Goal: Task Accomplishment & Management: Manage account settings

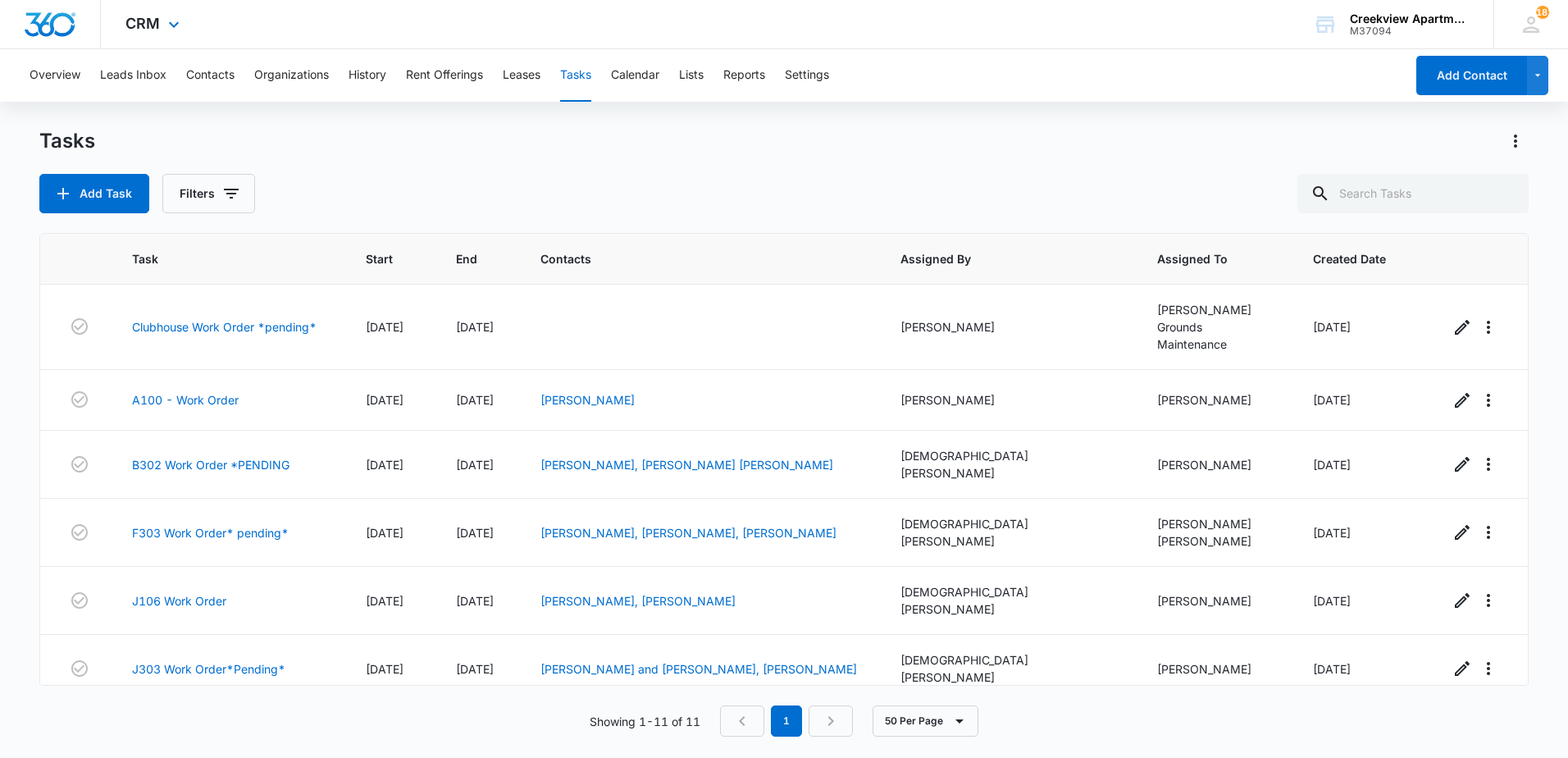
scroll to position [281, 0]
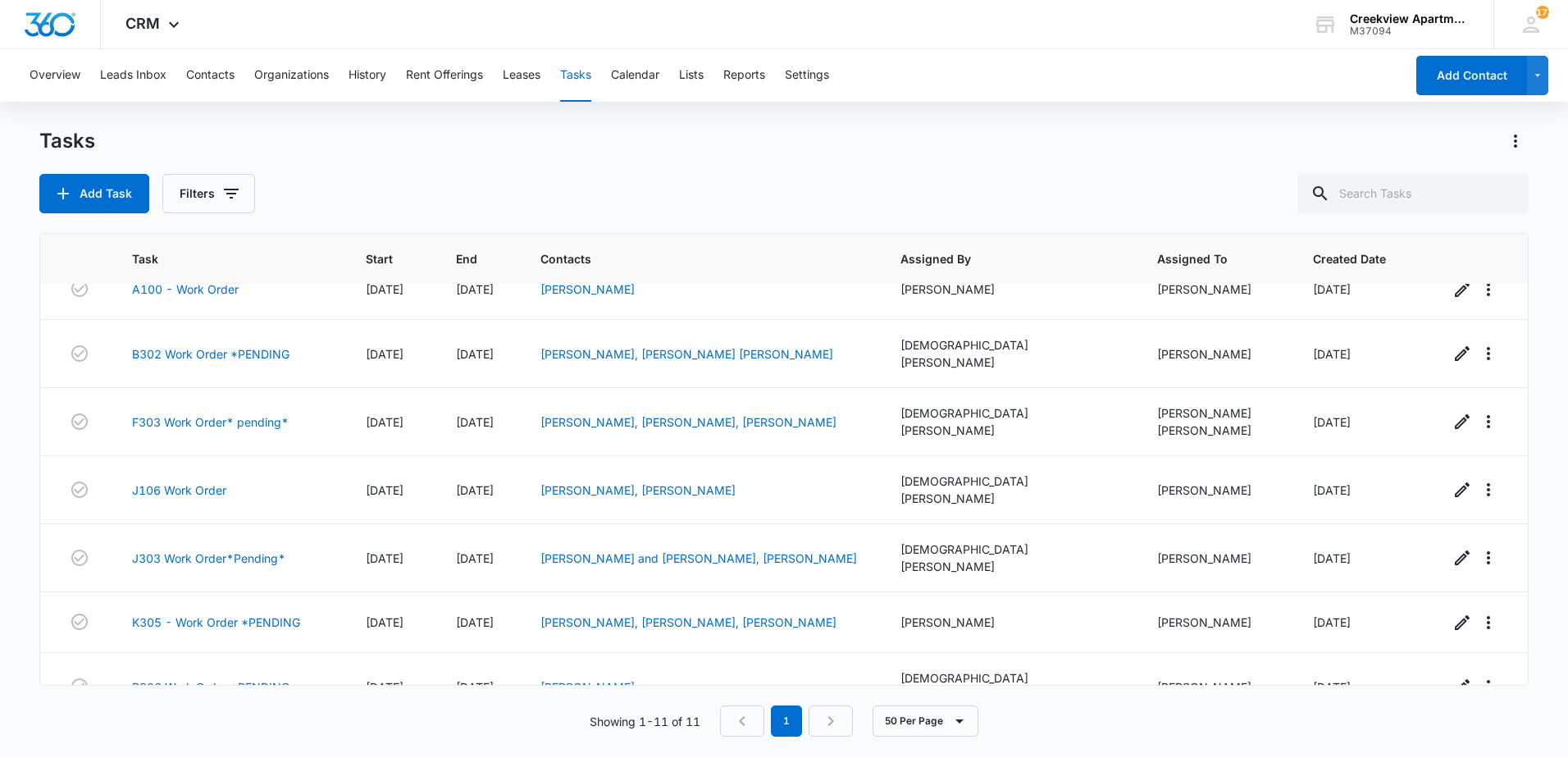
scroll to position [281, 0]
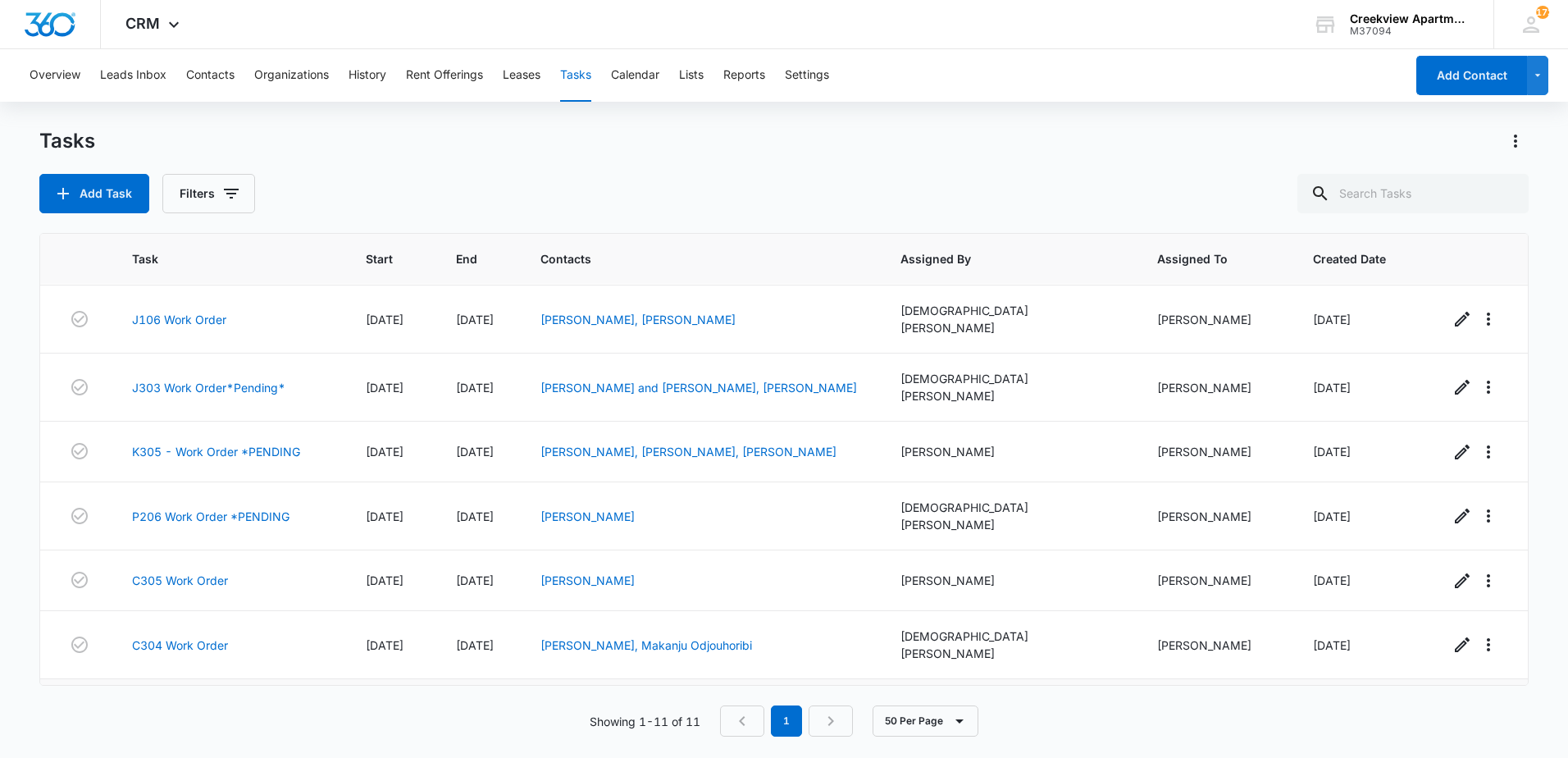
click at [175, 705] on link "L203 Work Order" at bounding box center [179, 714] width 95 height 18
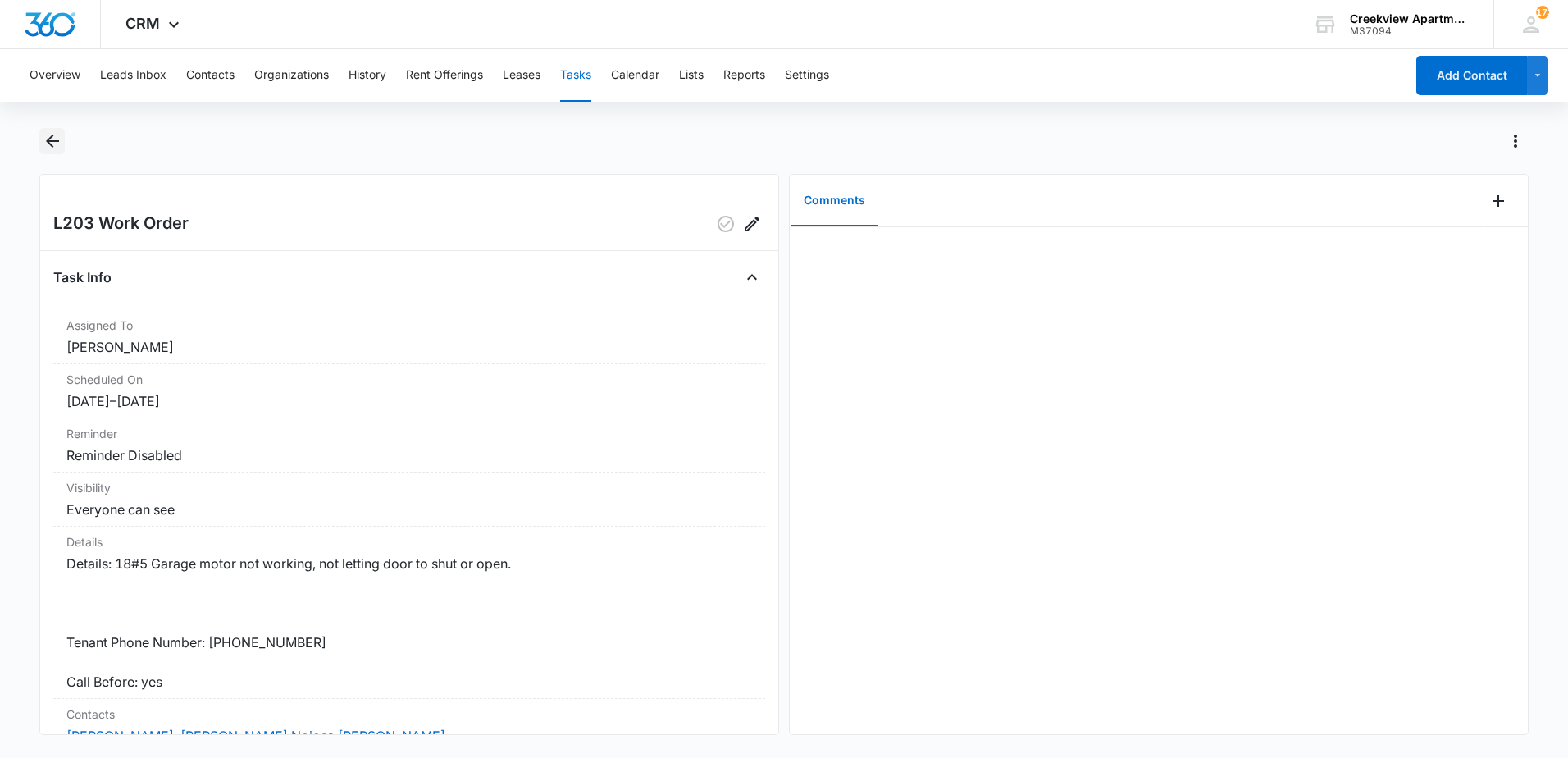
click at [44, 130] on button "Back" at bounding box center [52, 141] width 25 height 26
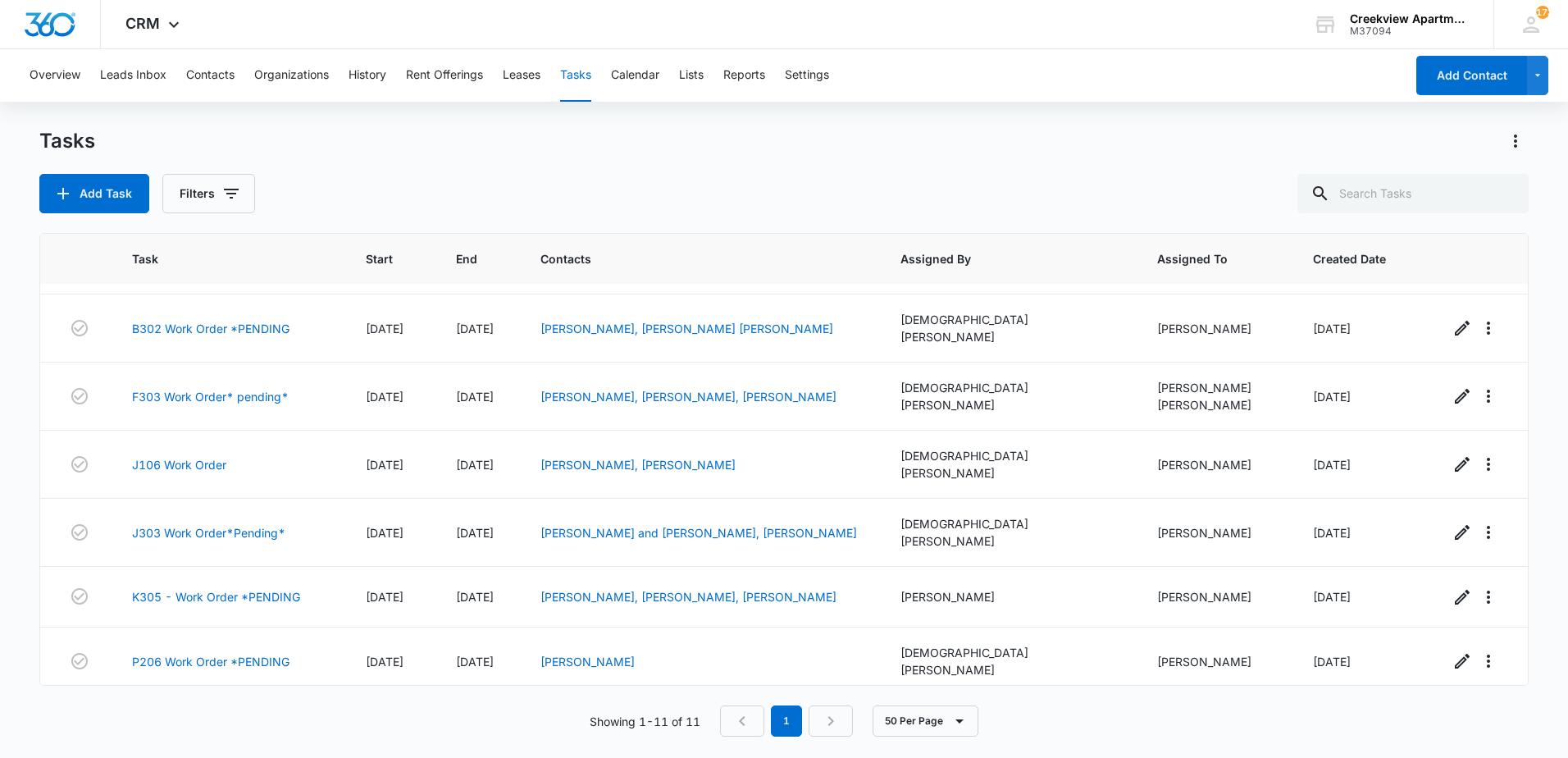
scroll to position [281, 0]
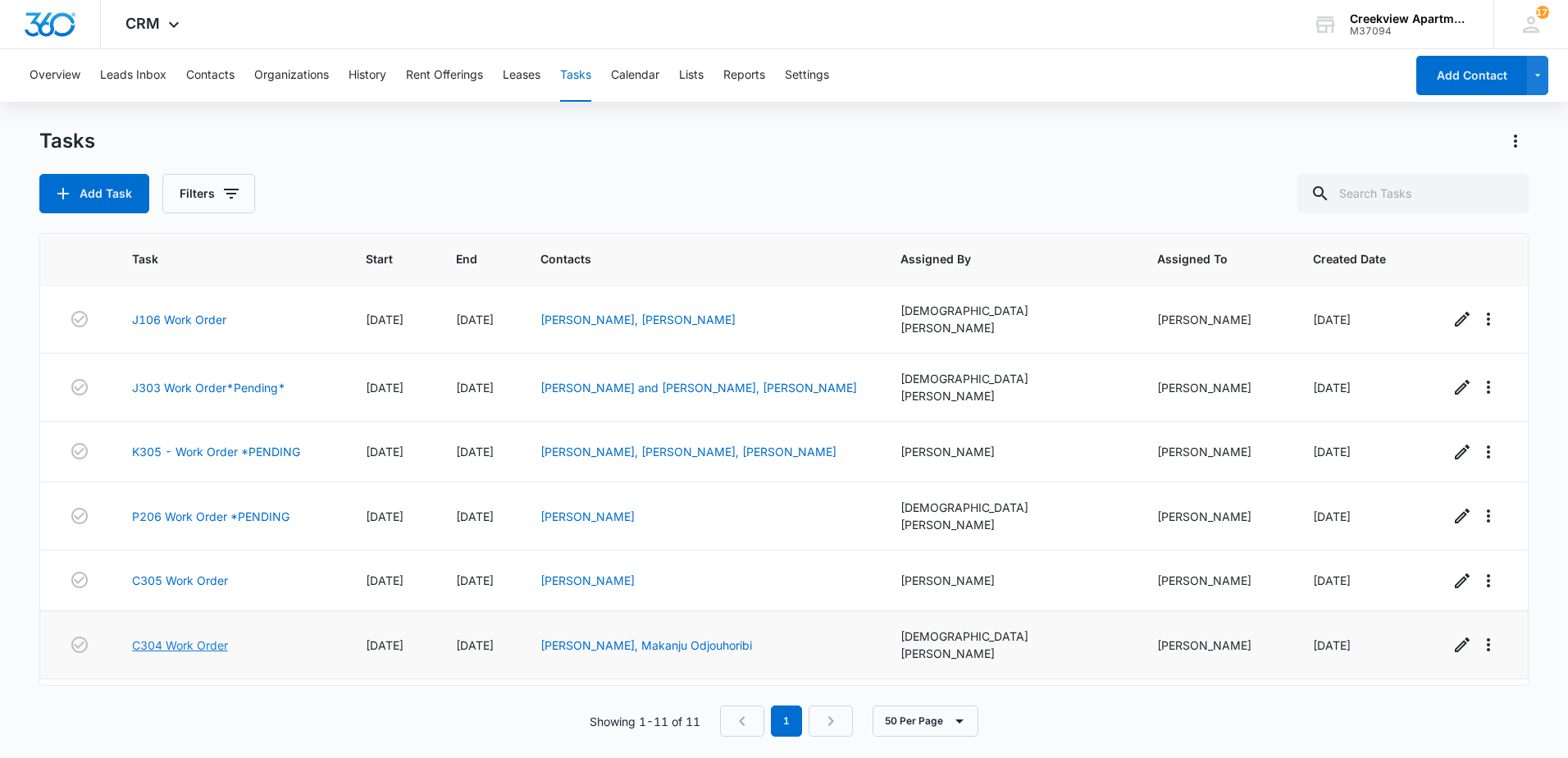
click at [193, 637] on link "C304 Work Order" at bounding box center [180, 646] width 96 height 18
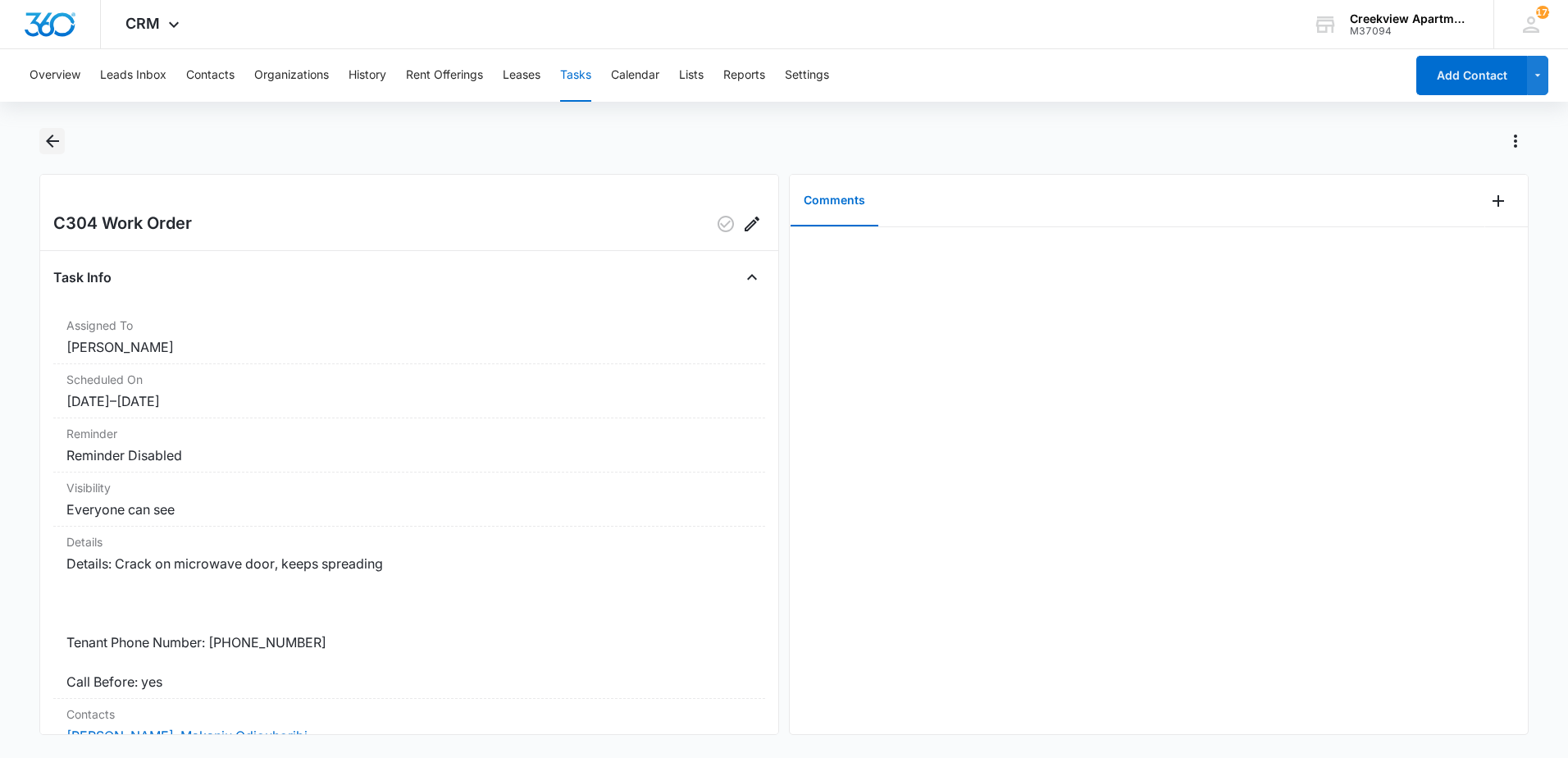
click at [49, 137] on icon "Back" at bounding box center [53, 141] width 20 height 20
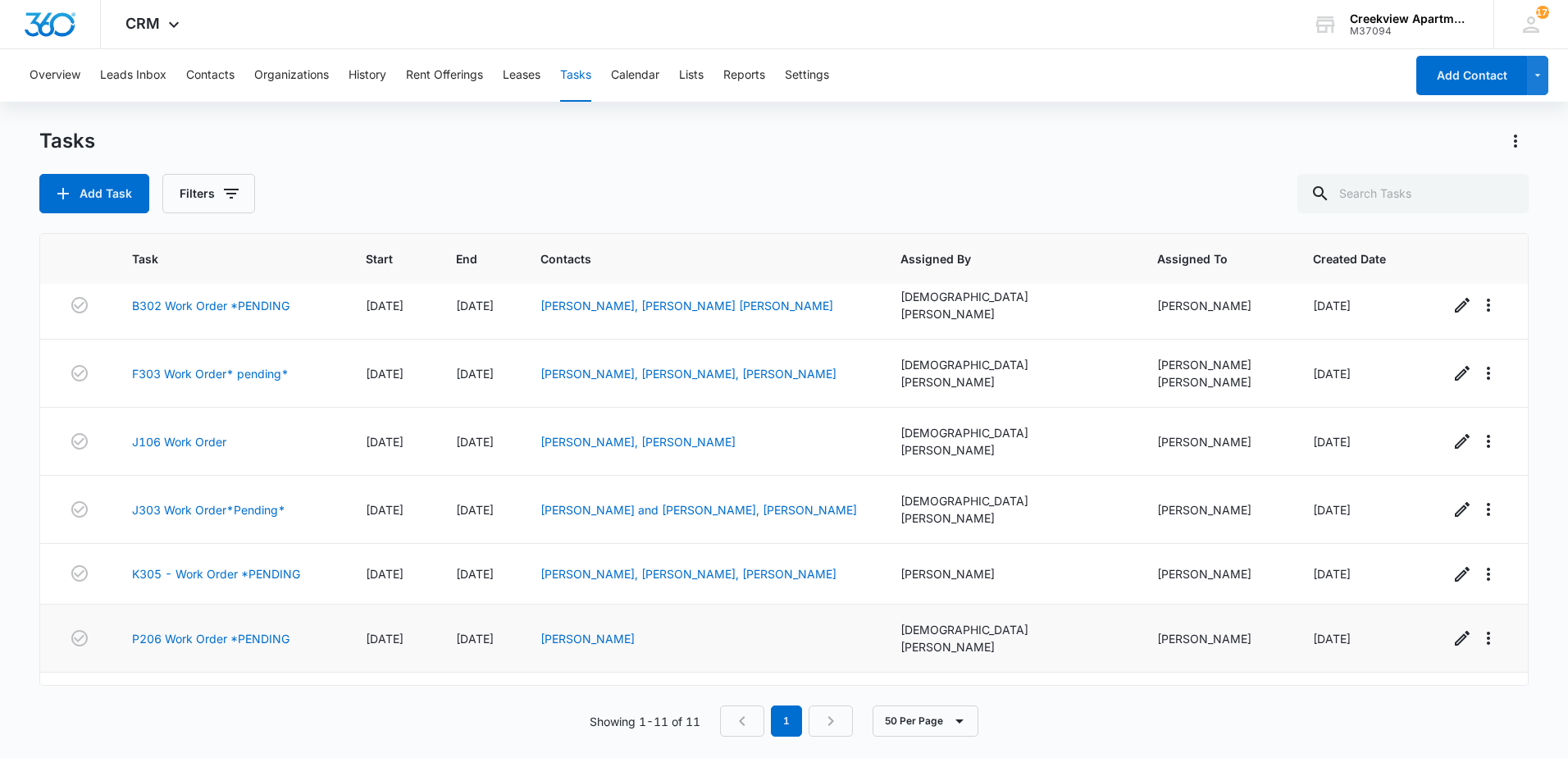
scroll to position [281, 0]
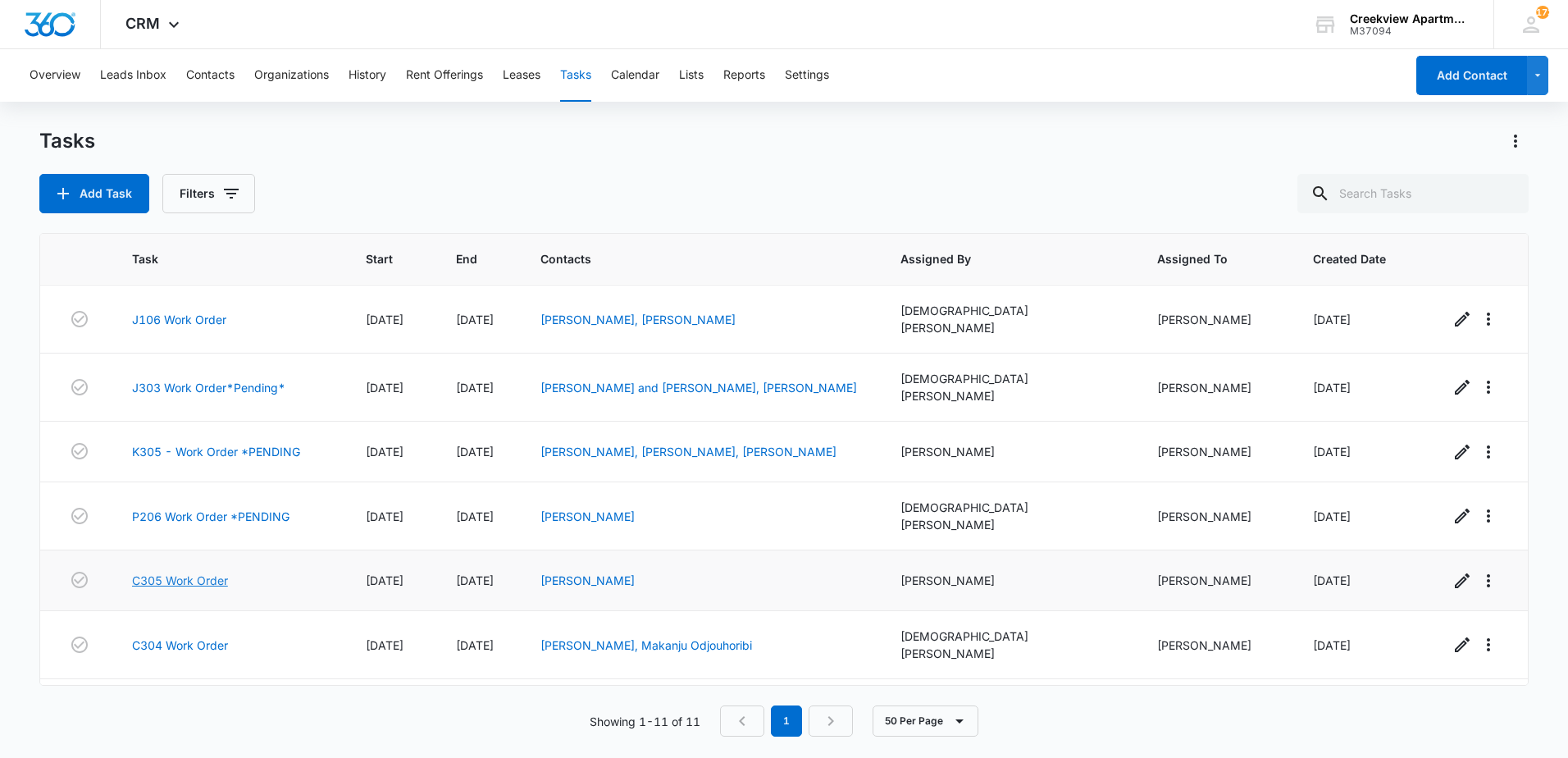
click at [180, 572] on link "C305 Work Order" at bounding box center [180, 581] width 96 height 18
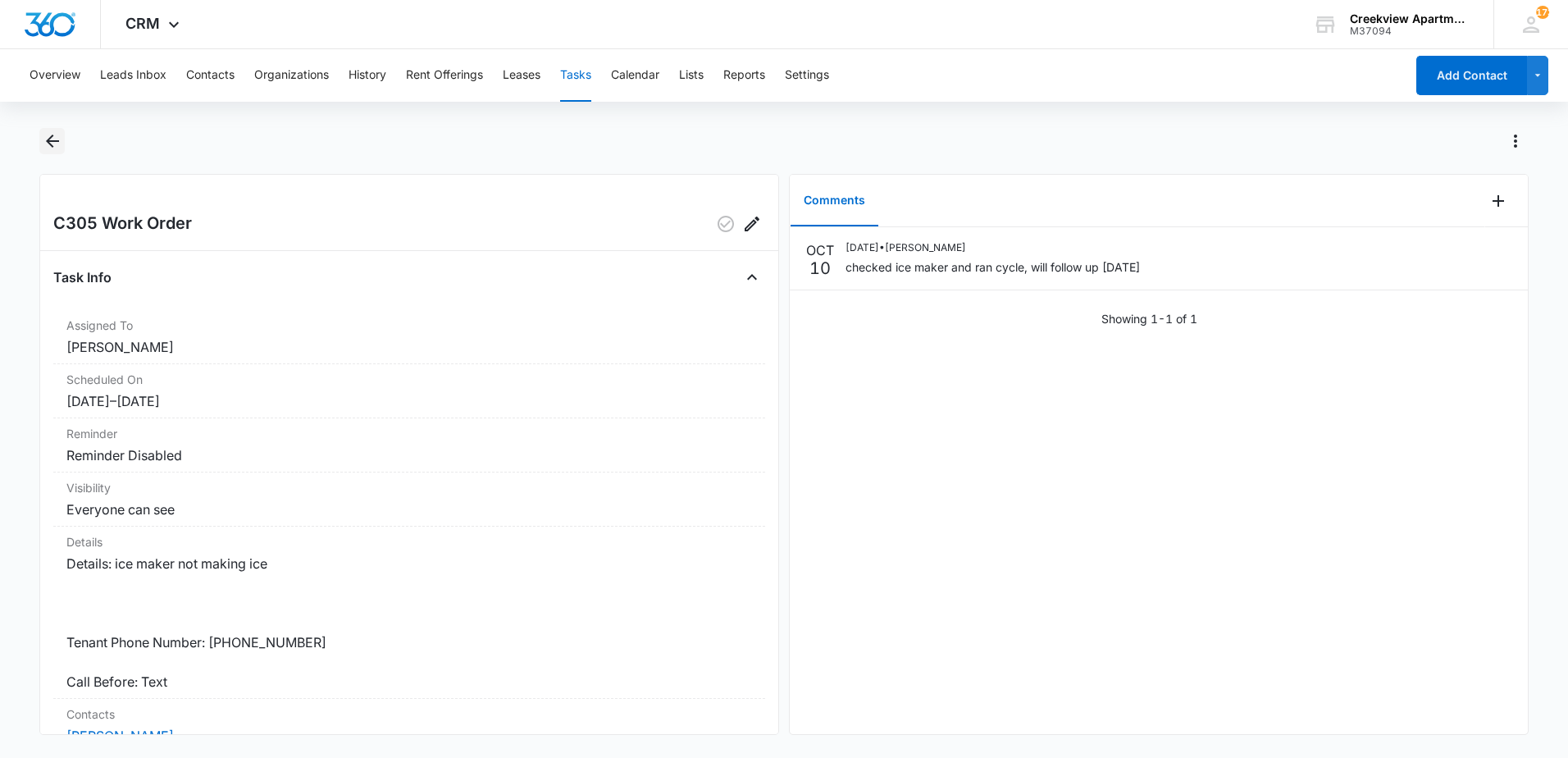
click at [52, 144] on icon "Back" at bounding box center [53, 141] width 20 height 20
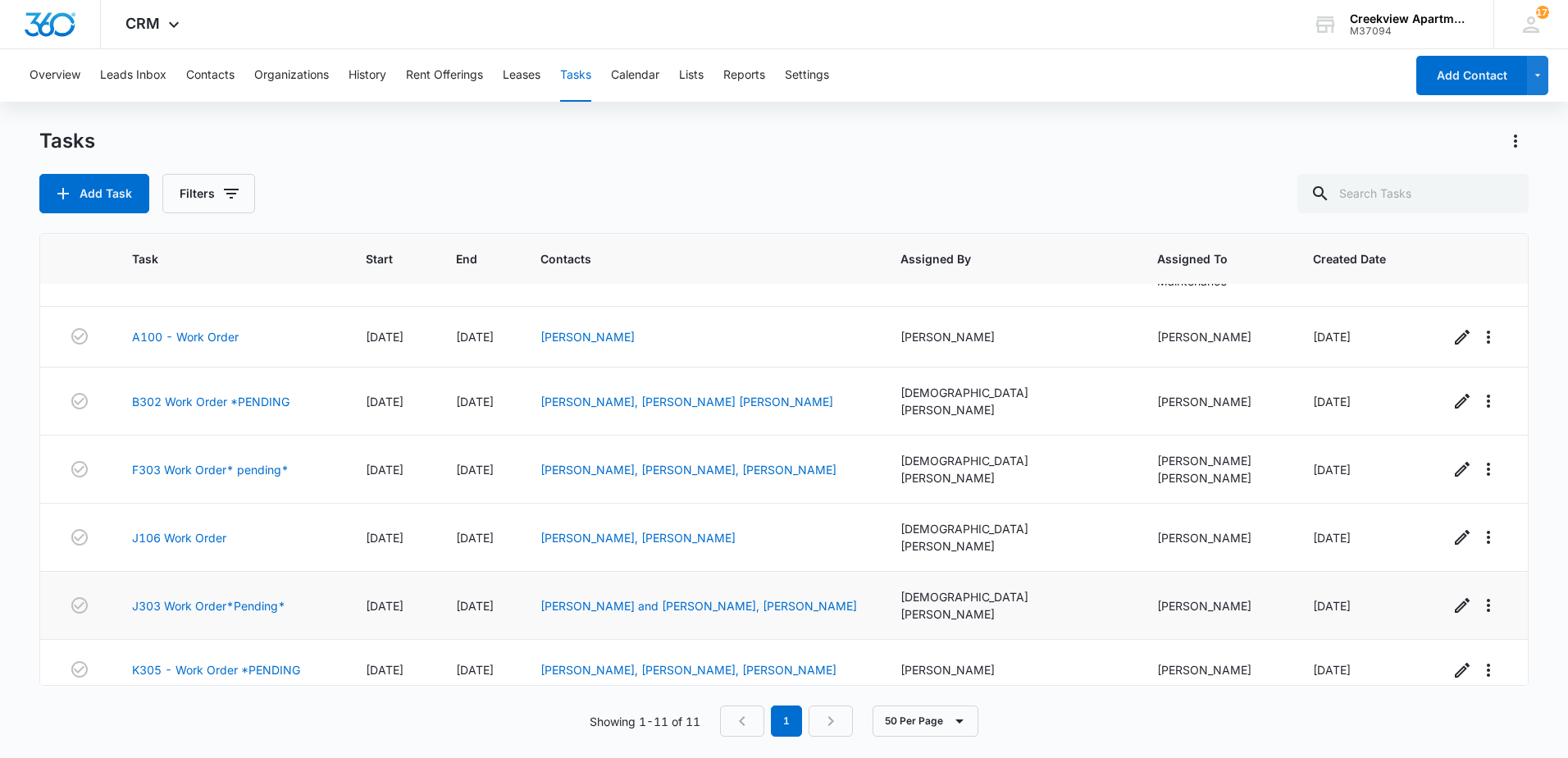
scroll to position [35, 0]
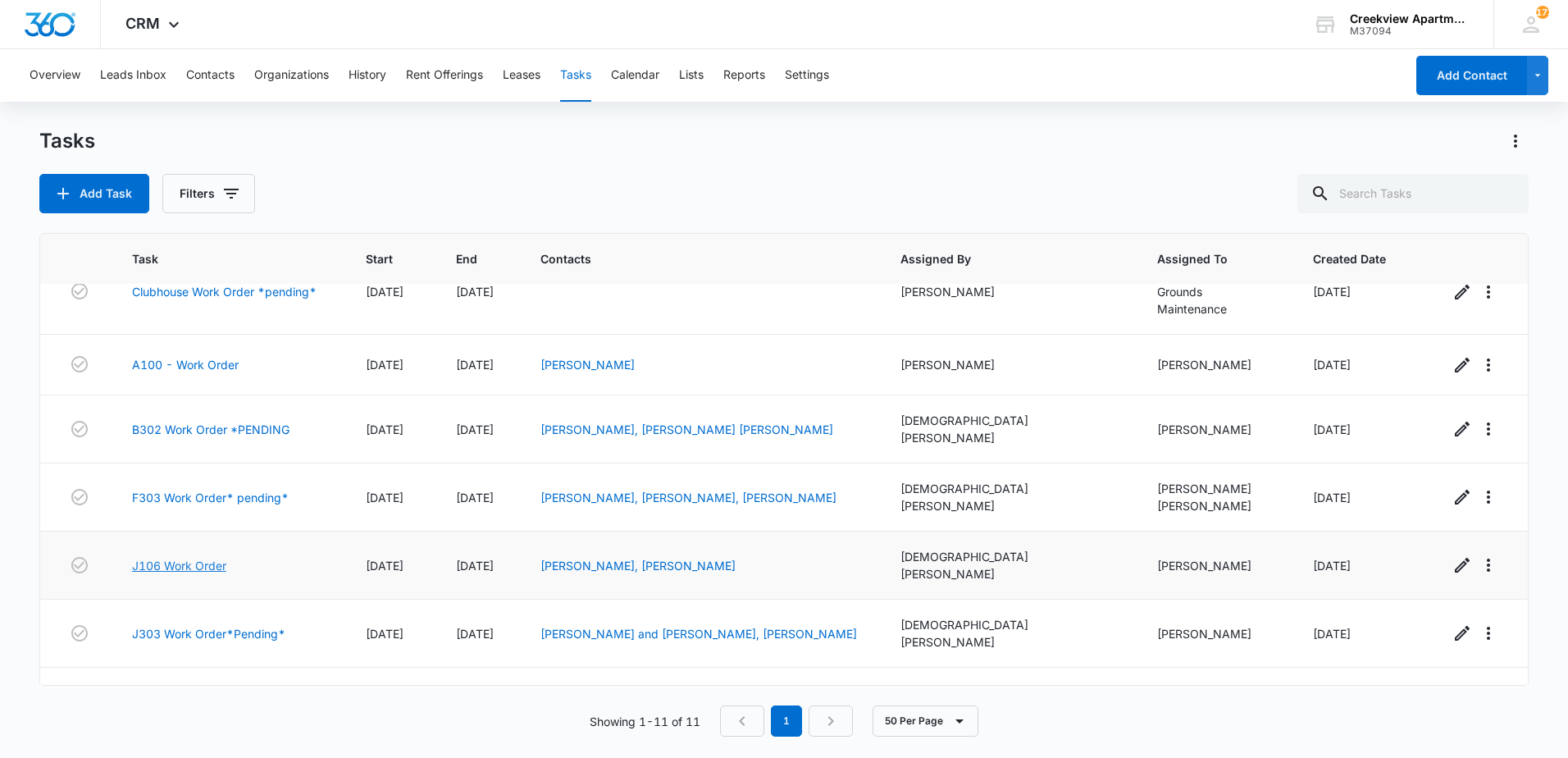
click at [199, 557] on link "J106 Work Order" at bounding box center [179, 566] width 95 height 18
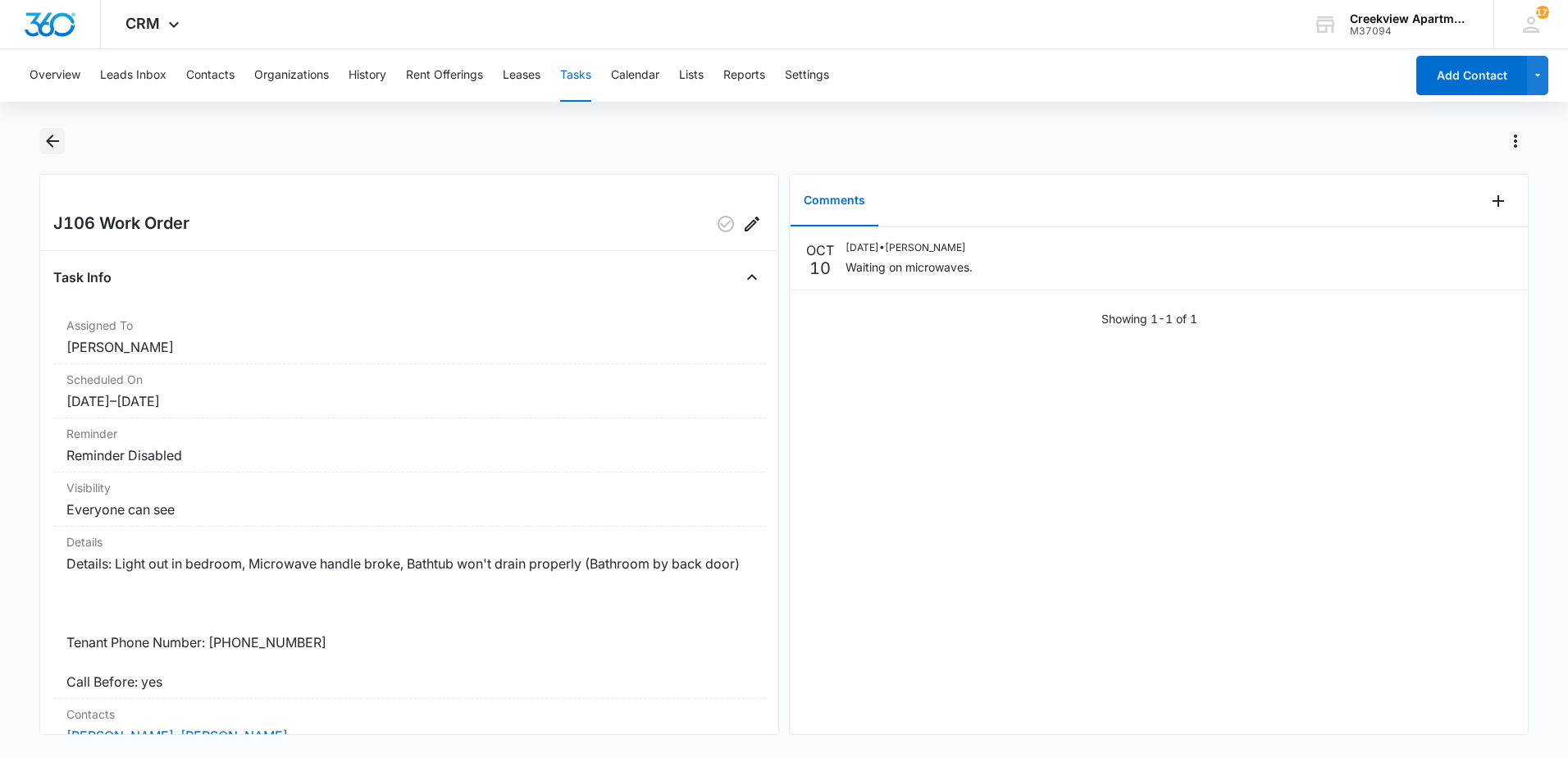
click at [41, 144] on button "Back" at bounding box center [52, 141] width 25 height 26
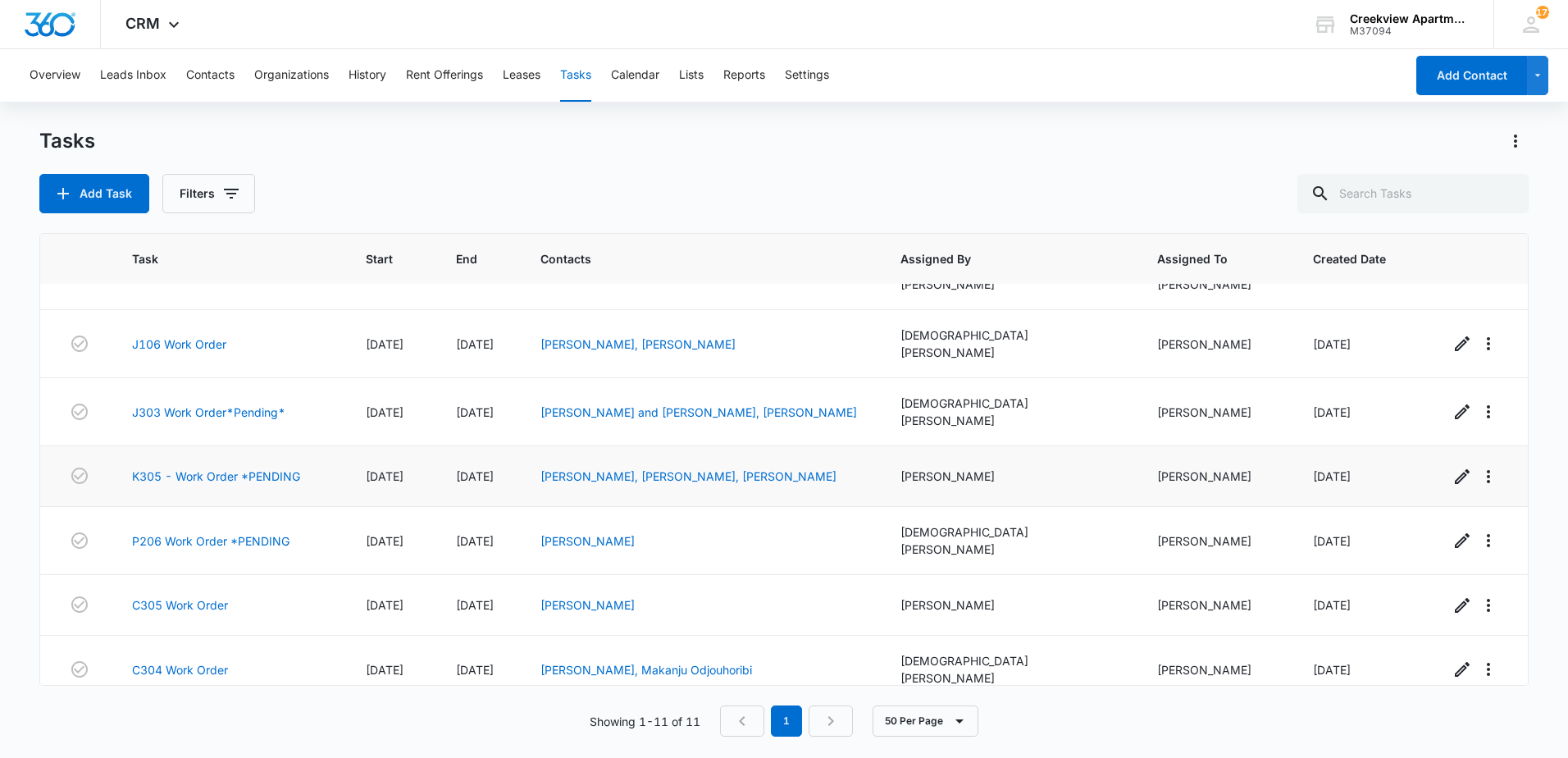
scroll to position [281, 0]
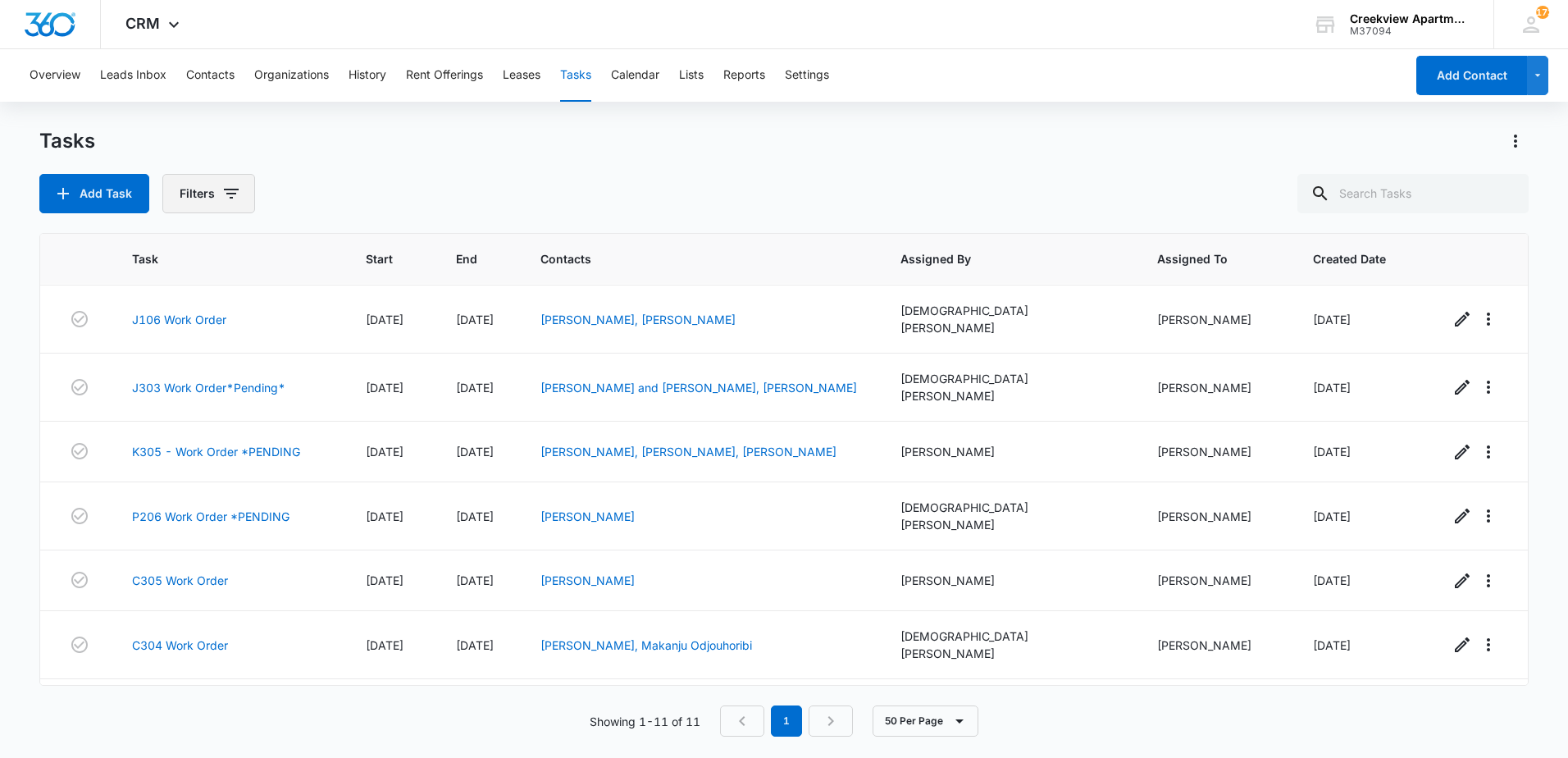
click at [222, 200] on icon "button" at bounding box center [231, 193] width 20 height 20
click at [206, 396] on label "Complete" at bounding box center [276, 391] width 188 height 18
click at [183, 391] on input "Complete" at bounding box center [183, 390] width 1 height 1
radio input "false"
radio input "true"
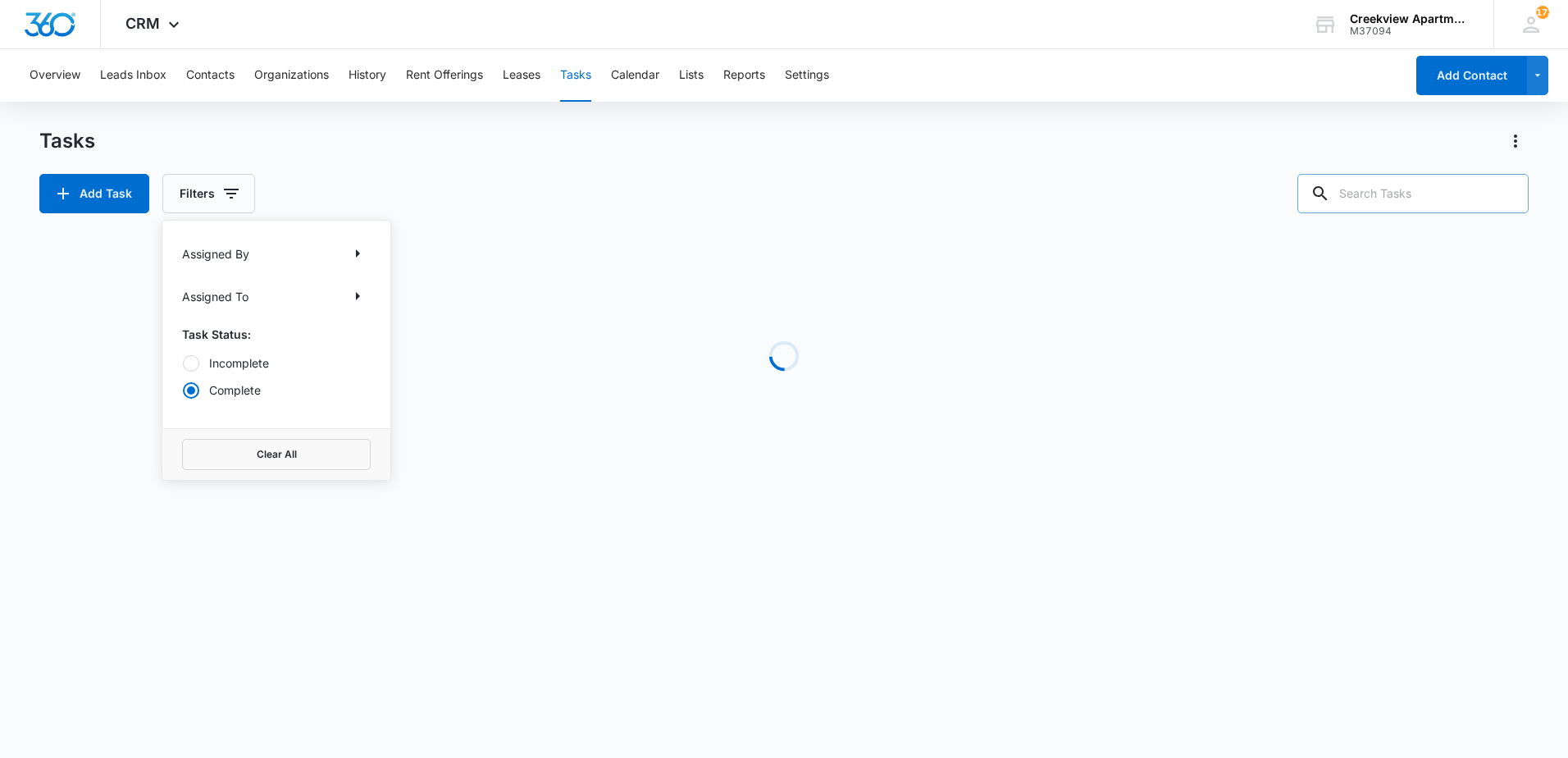
click at [1404, 197] on input "text" at bounding box center [1413, 193] width 231 height 39
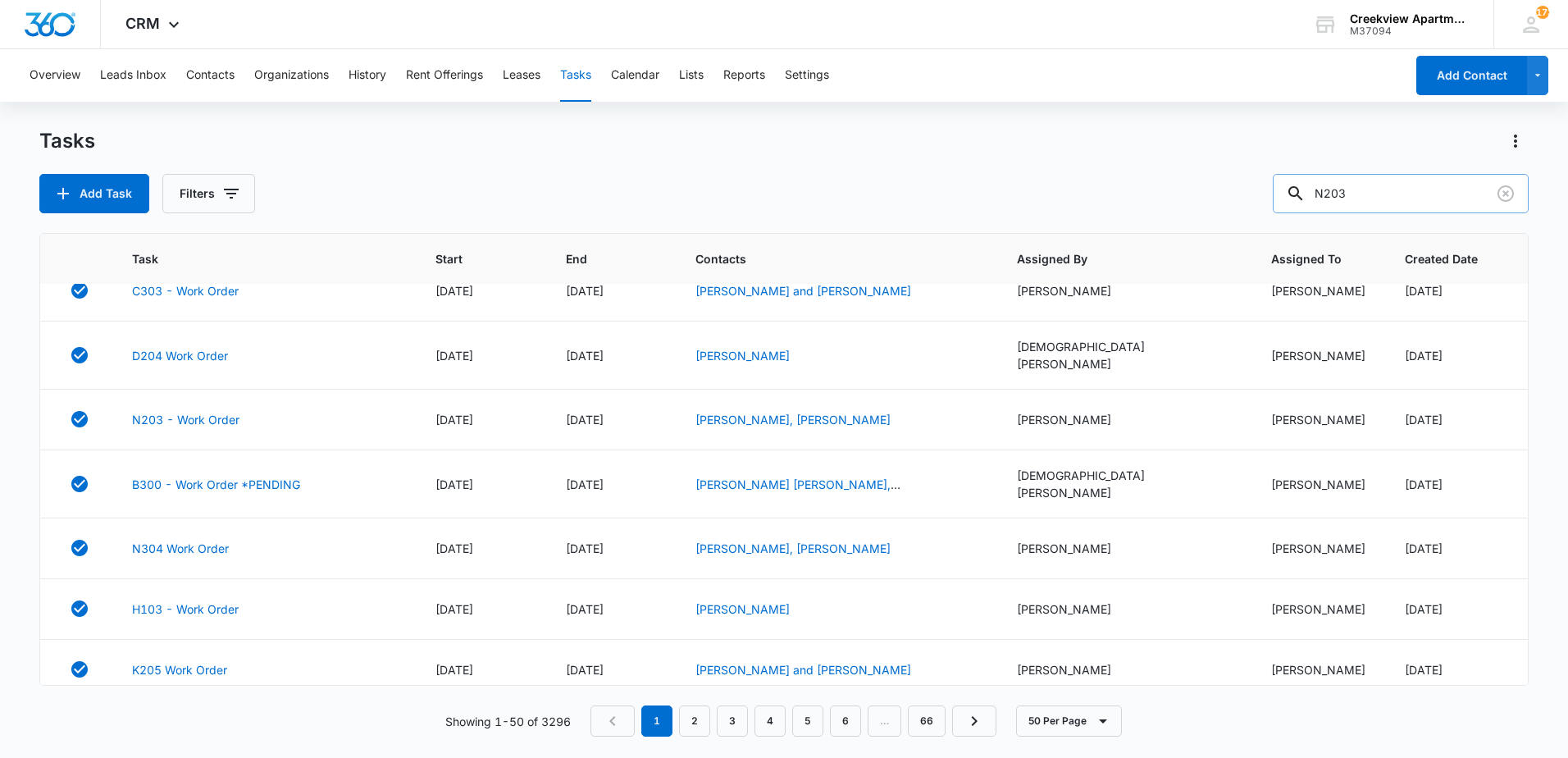
type input "N203"
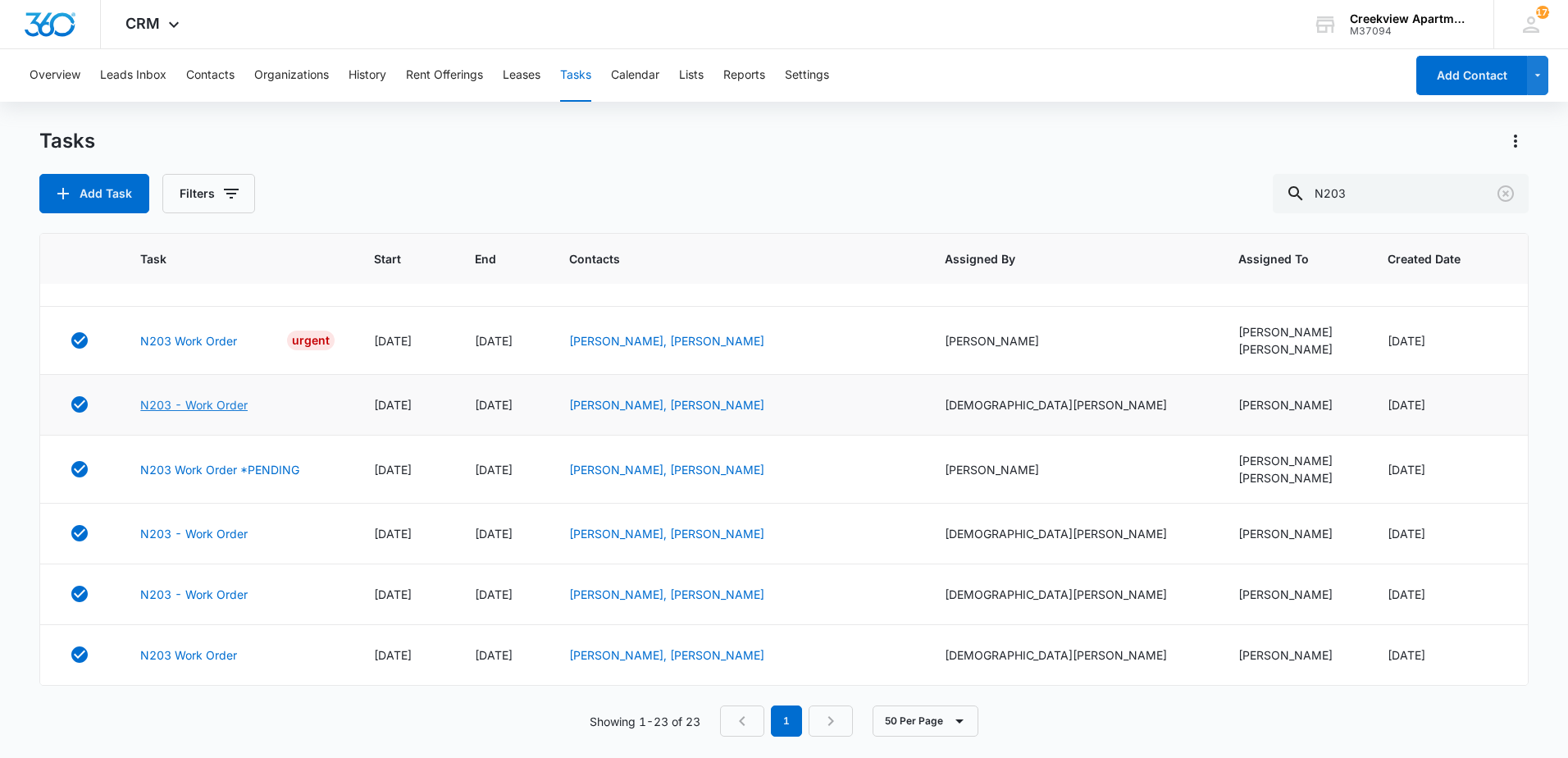
click at [192, 408] on link "N203 - Work Order" at bounding box center [194, 405] width 107 height 18
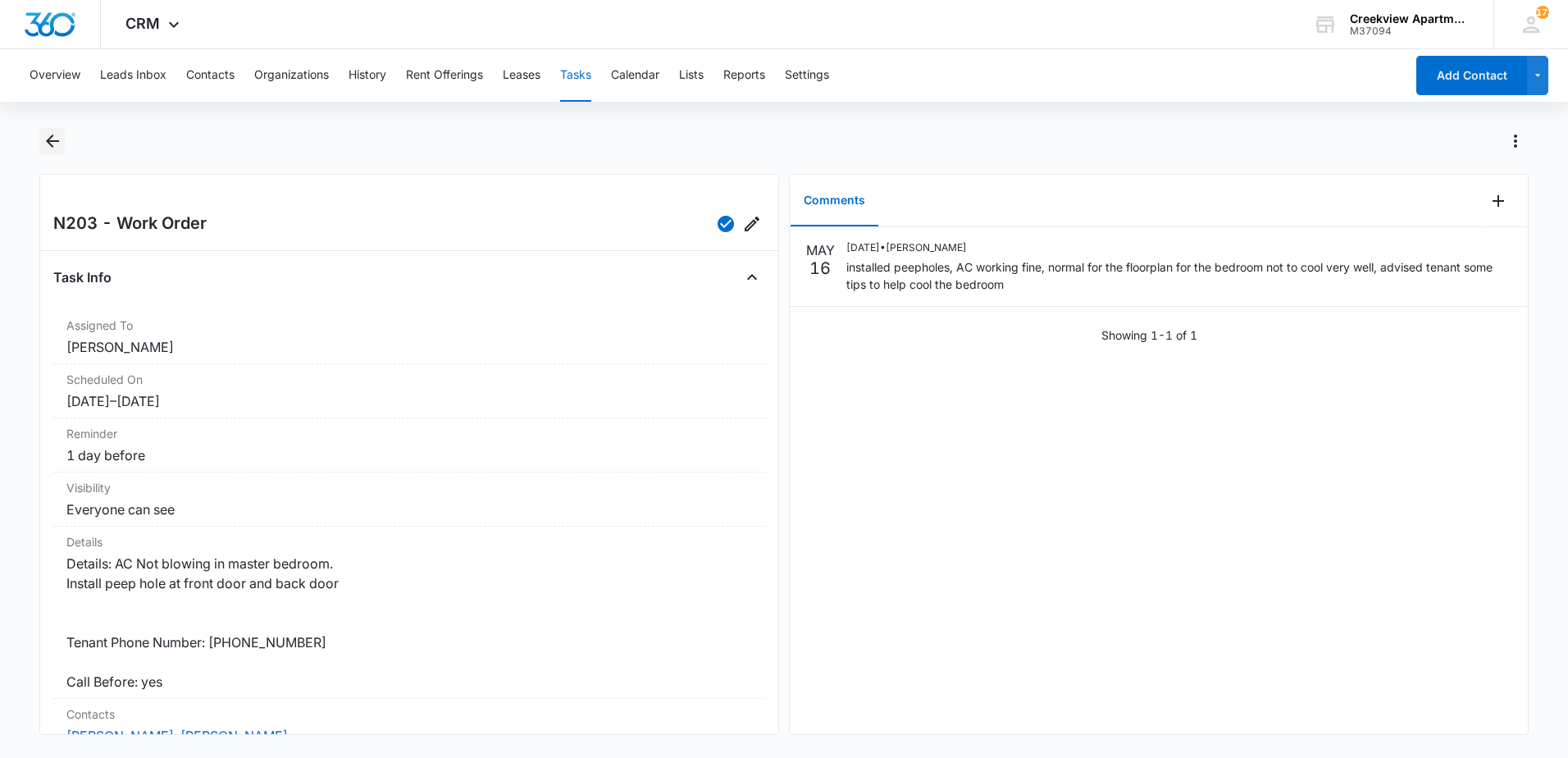
click at [54, 151] on button "Back" at bounding box center [52, 141] width 25 height 26
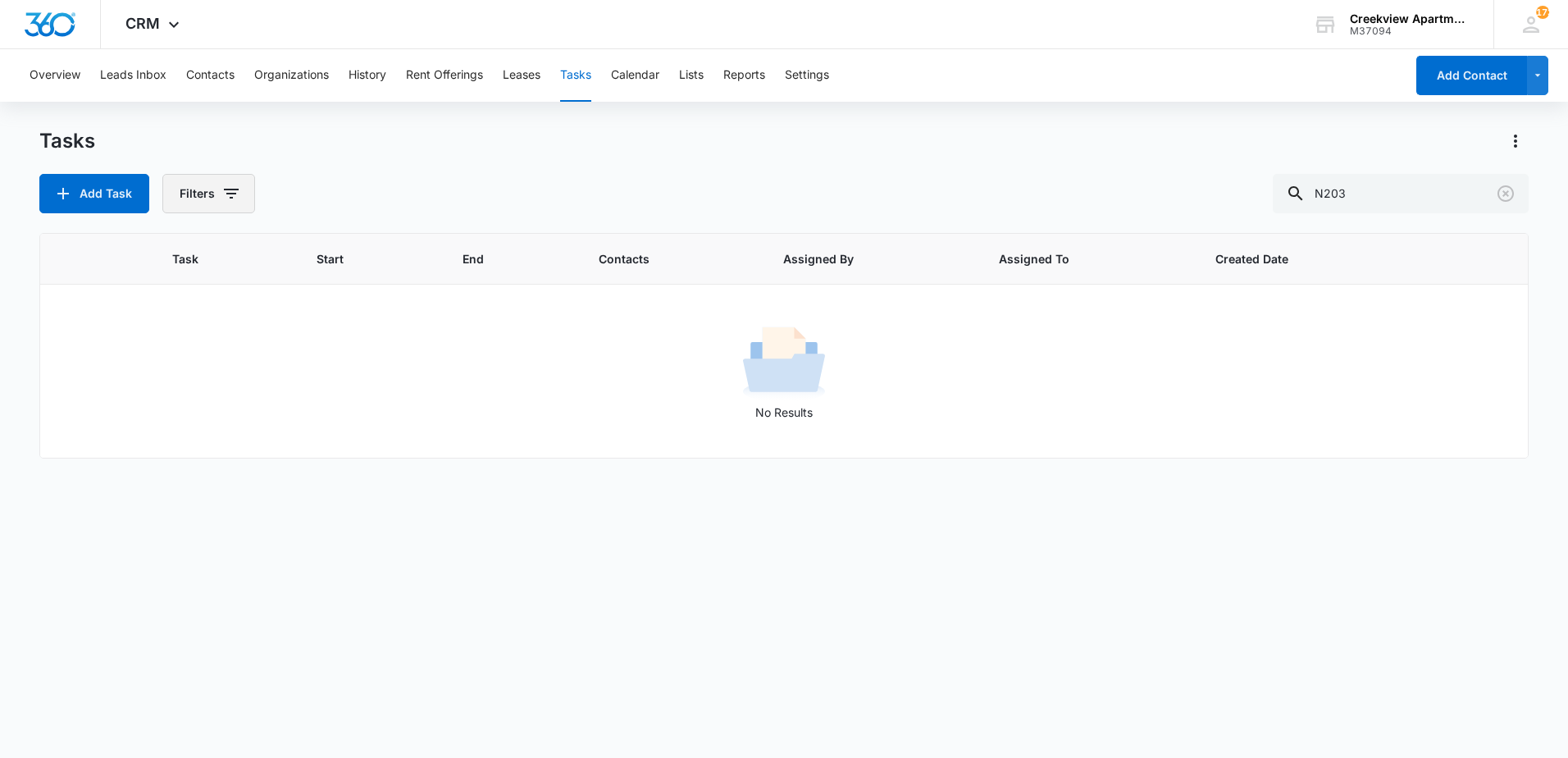
click at [186, 203] on button "Filters" at bounding box center [208, 193] width 93 height 39
click at [388, 203] on div "Add Task Filters Assigned By Assigned To Task Status: Incomplete Complete Clear…" at bounding box center [784, 193] width 1490 height 39
click at [1506, 189] on icon "Clear" at bounding box center [1506, 193] width 20 height 20
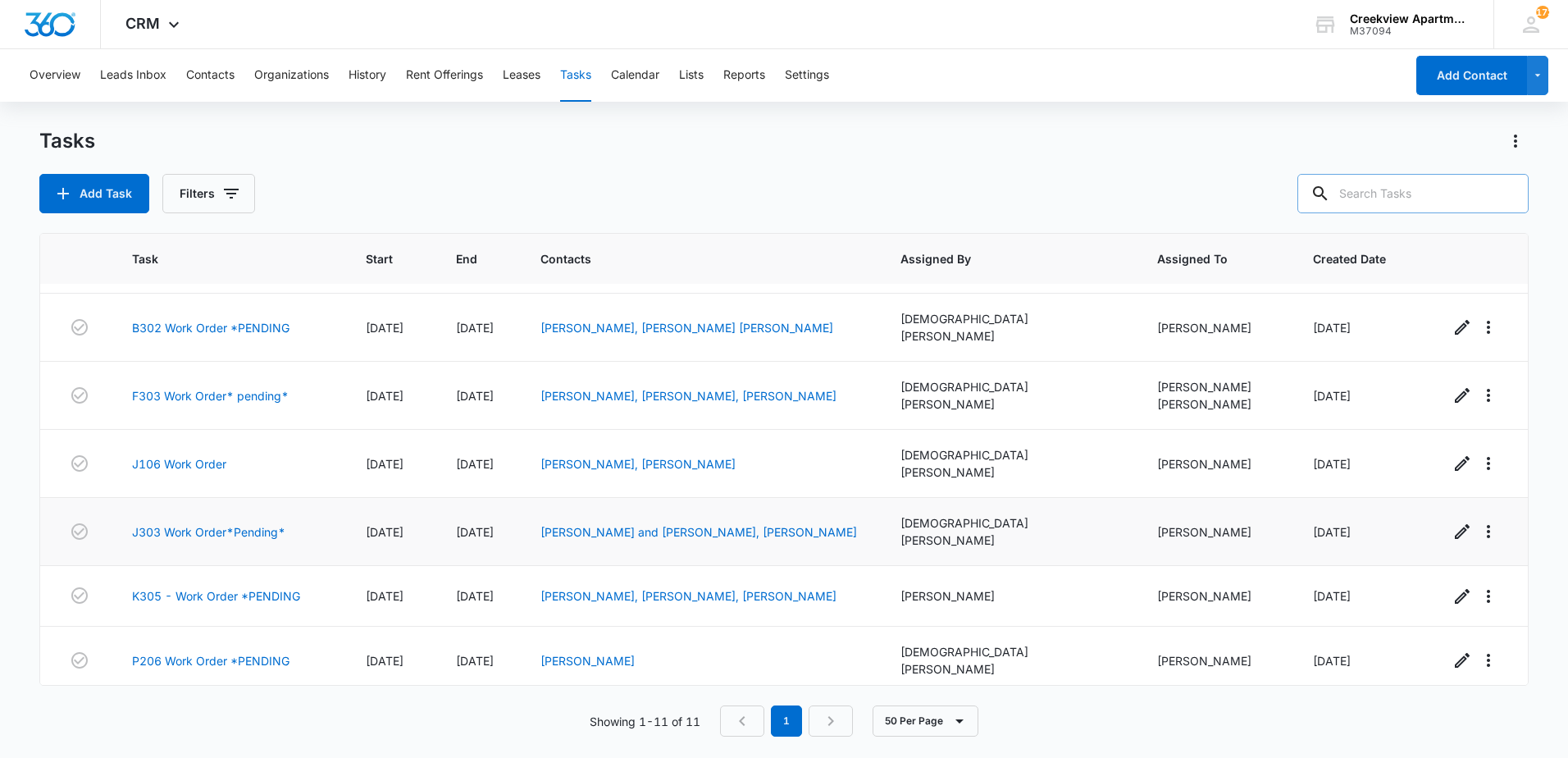
scroll to position [281, 0]
